Goal: Transaction & Acquisition: Download file/media

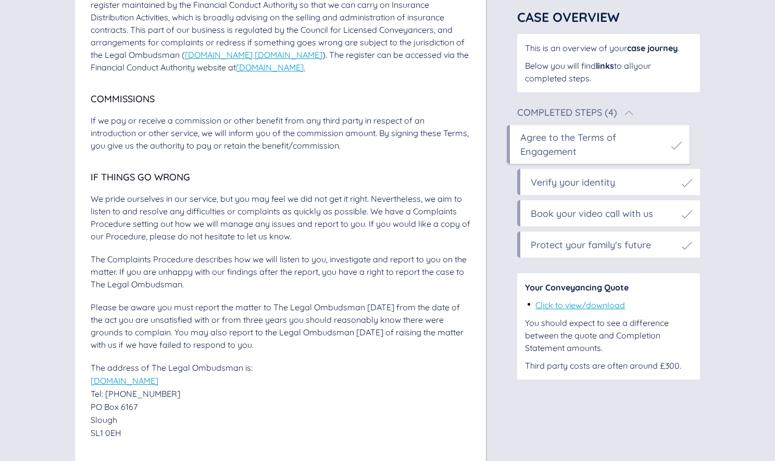
scroll to position [2921, 0]
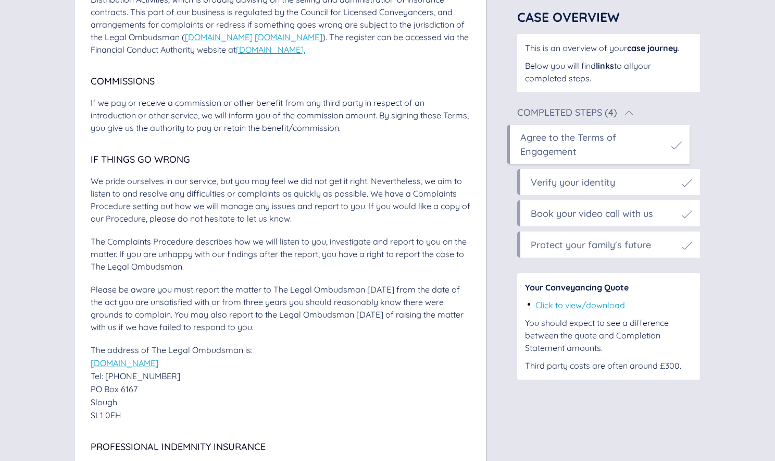
click at [589, 307] on link "Click to view/download" at bounding box center [581, 305] width 90 height 10
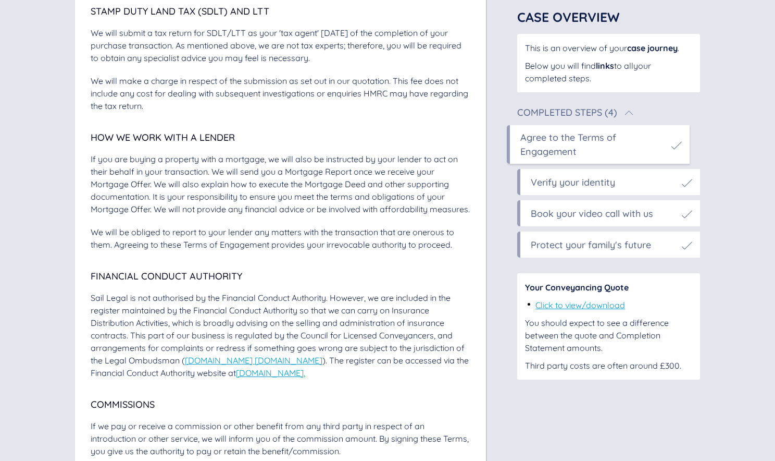
scroll to position [2597, 0]
click at [543, 155] on div "Agree to the Terms of Engagement" at bounding box center [593, 144] width 146 height 28
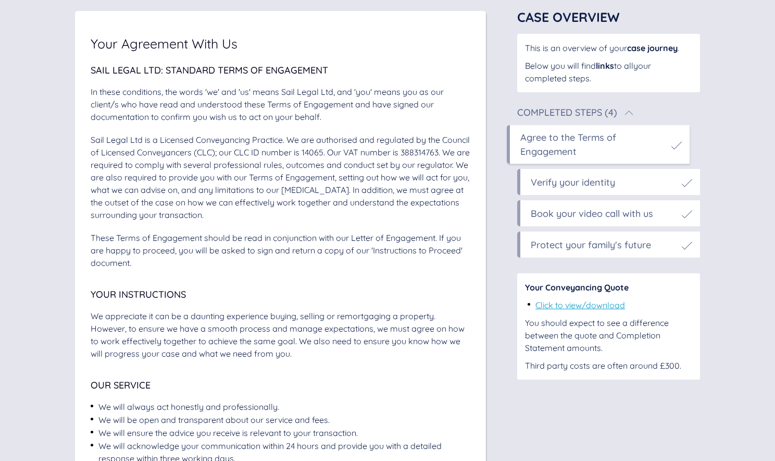
scroll to position [0, 0]
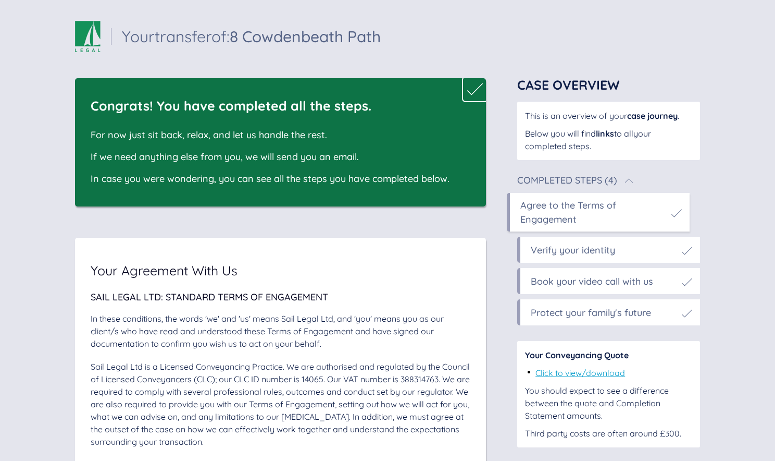
click at [107, 46] on div "Your transfer of: 8 Cowdenbeath Path Your transfer of: 8 Cowdenbeath Path" at bounding box center [228, 36] width 306 height 31
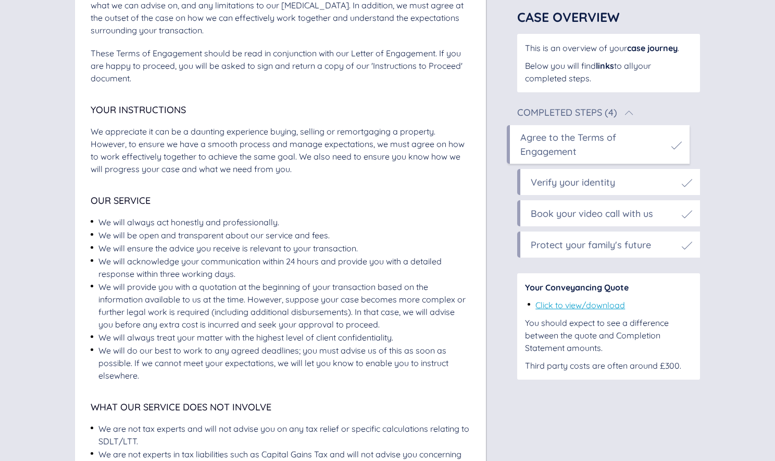
scroll to position [414, 0]
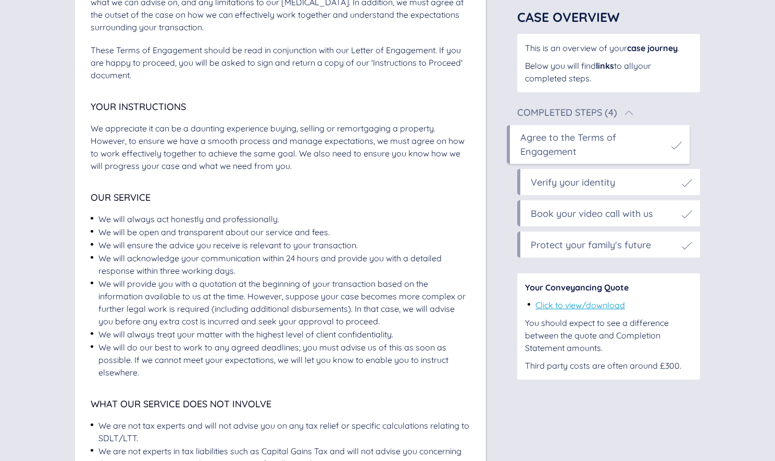
click at [575, 307] on link "Click to view/download" at bounding box center [581, 305] width 90 height 10
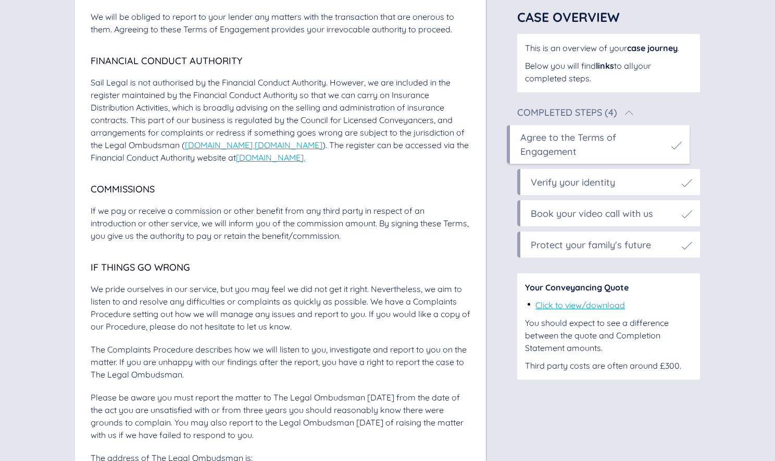
scroll to position [2812, 0]
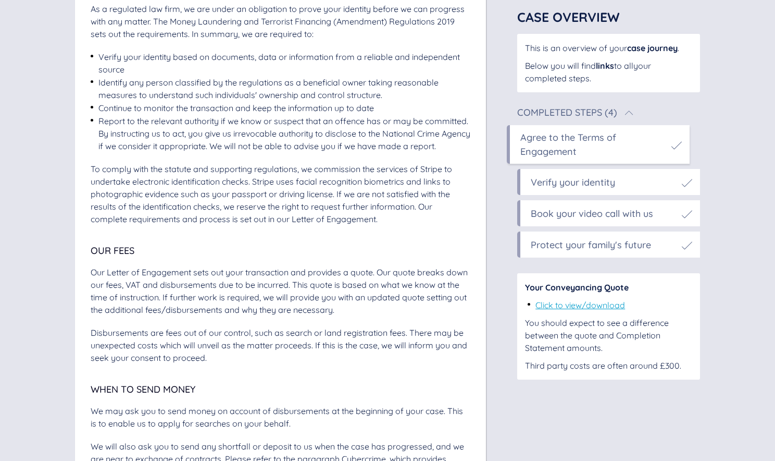
scroll to position [1321, 0]
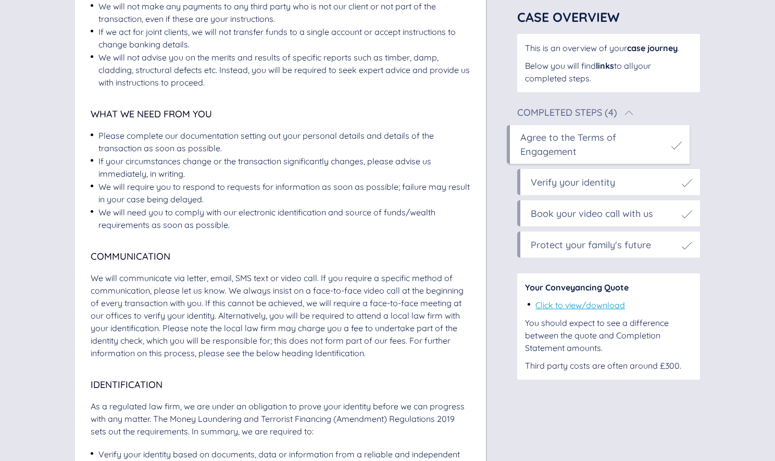
scroll to position [914, 0]
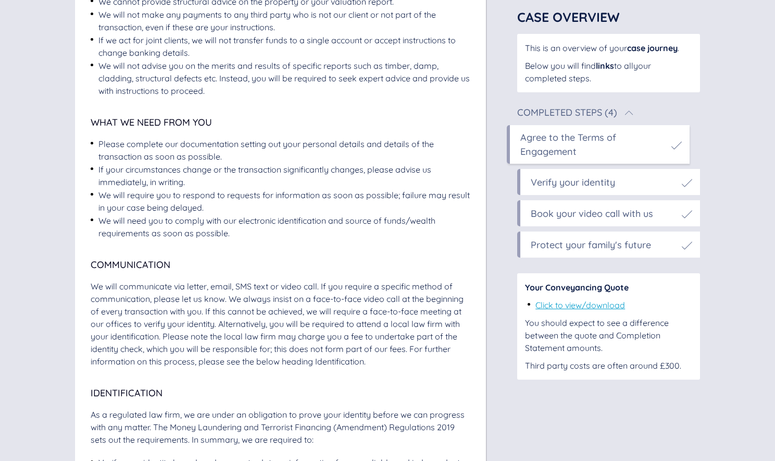
click at [607, 306] on link "Click to view/download" at bounding box center [581, 305] width 90 height 10
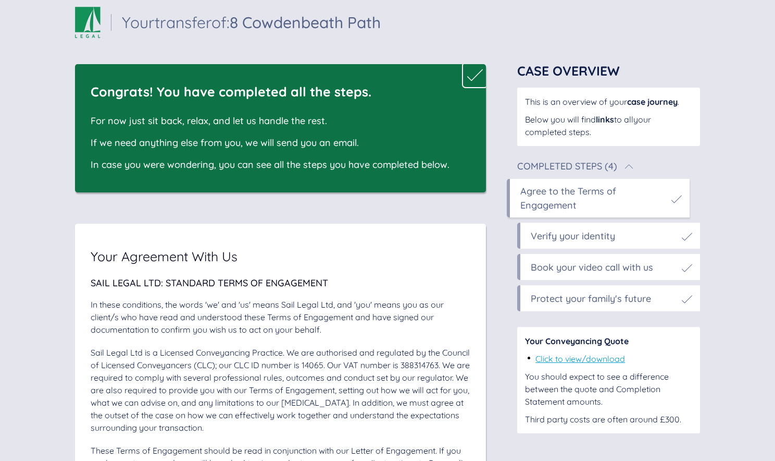
scroll to position [0, 0]
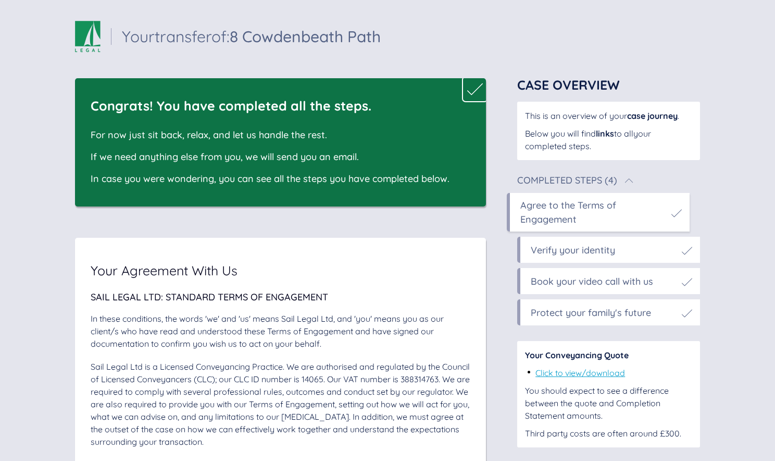
click at [557, 374] on link "Click to view/download" at bounding box center [581, 372] width 90 height 10
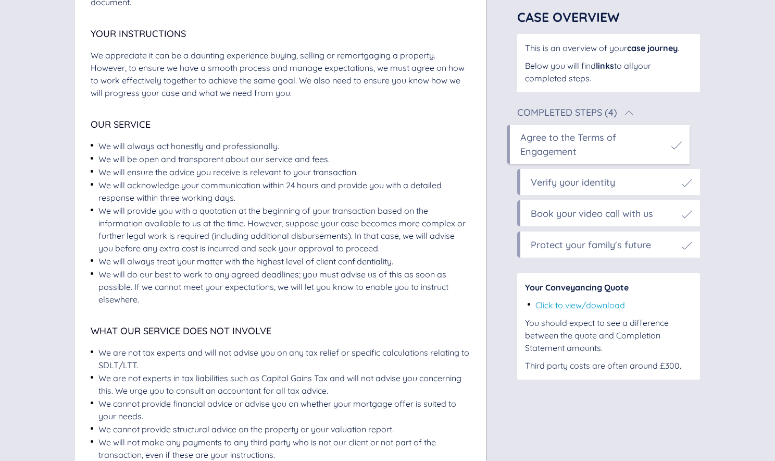
scroll to position [487, 0]
click at [568, 311] on div "Click to view/download" at bounding box center [581, 305] width 90 height 13
click at [566, 303] on link "Click to view/download" at bounding box center [581, 305] width 90 height 10
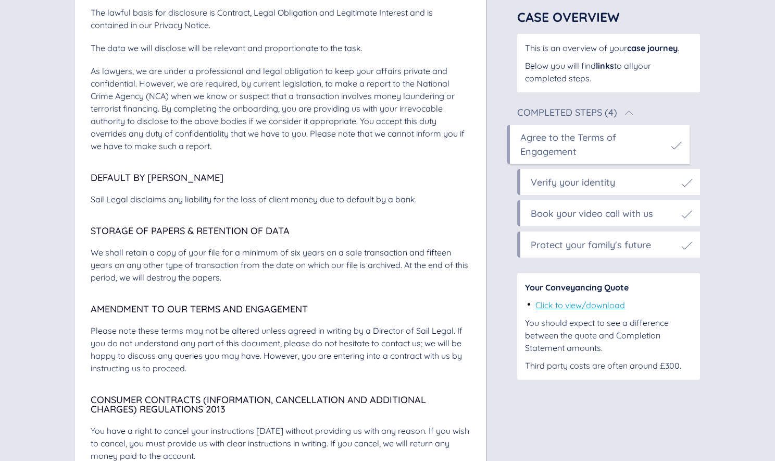
scroll to position [4395, 0]
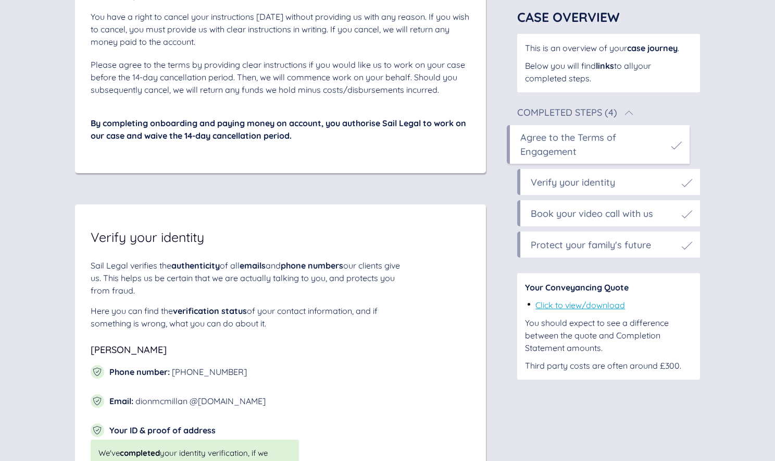
scroll to position [4026, 0]
